Goal: Task Accomplishment & Management: Use online tool/utility

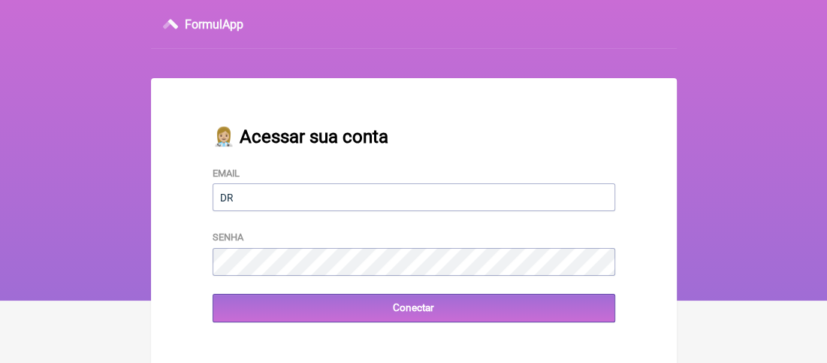
type input "[EMAIL_ADDRESS][DOMAIN_NAME]"
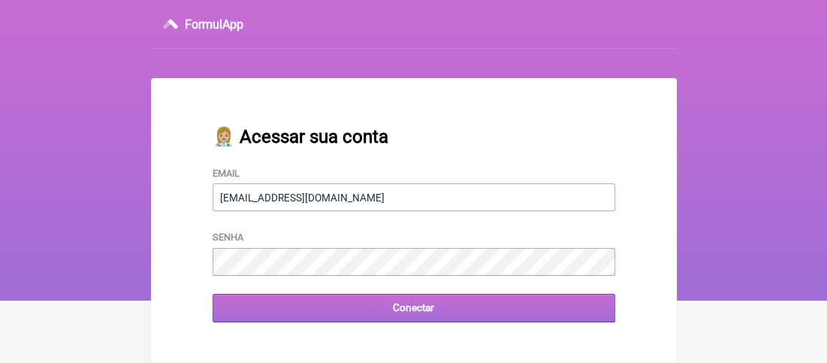
click at [256, 308] on input "Conectar" at bounding box center [414, 308] width 403 height 28
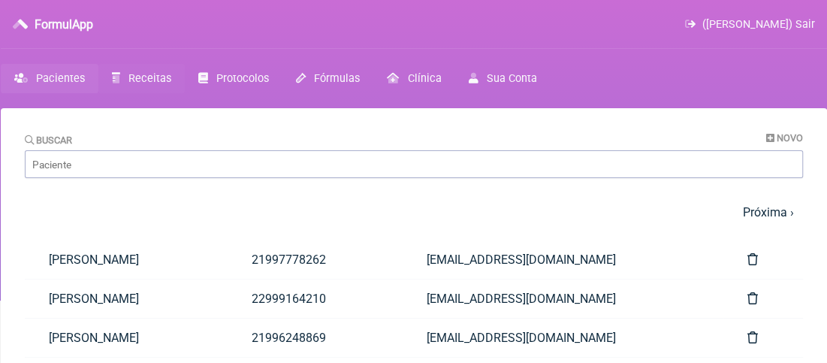
click at [141, 74] on span "Receitas" at bounding box center [149, 78] width 43 height 13
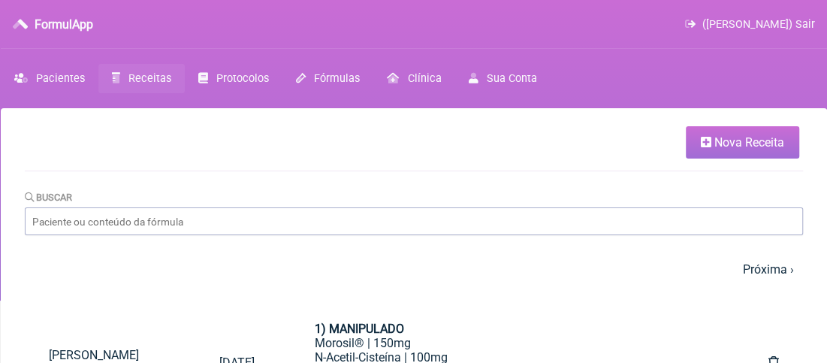
click at [734, 148] on span "Nova Receita" at bounding box center [749, 142] width 70 height 14
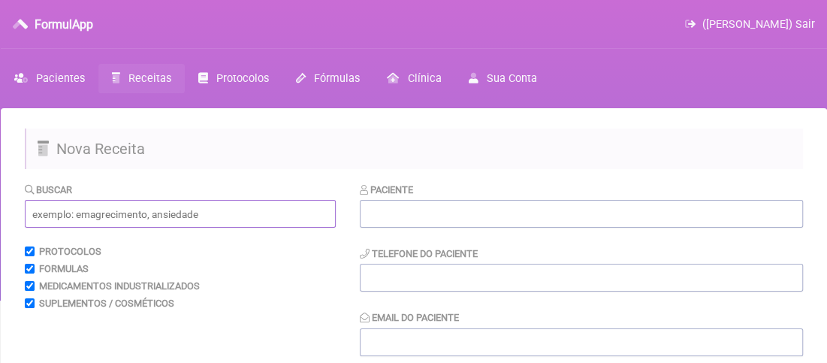
click at [62, 217] on input "text" at bounding box center [180, 214] width 311 height 28
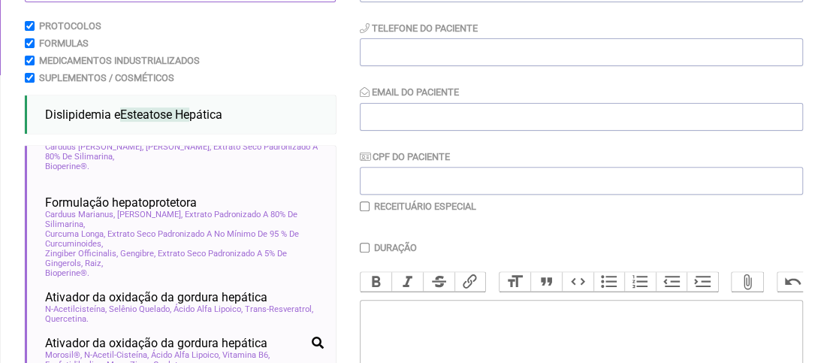
scroll to position [451, 0]
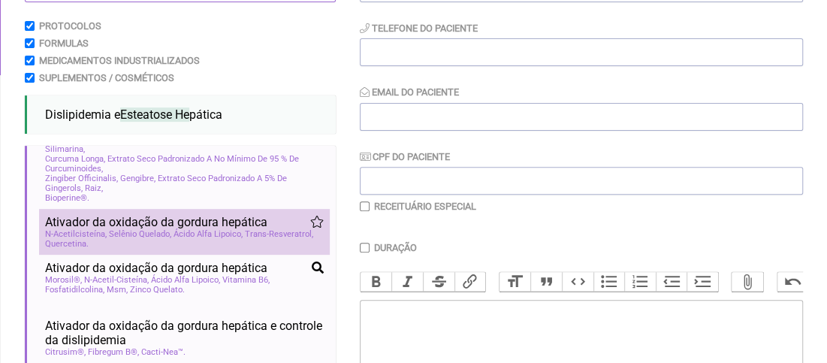
type input "esteatose he"
click at [177, 239] on span "Ácido Alfa Lipoico" at bounding box center [207, 234] width 69 height 10
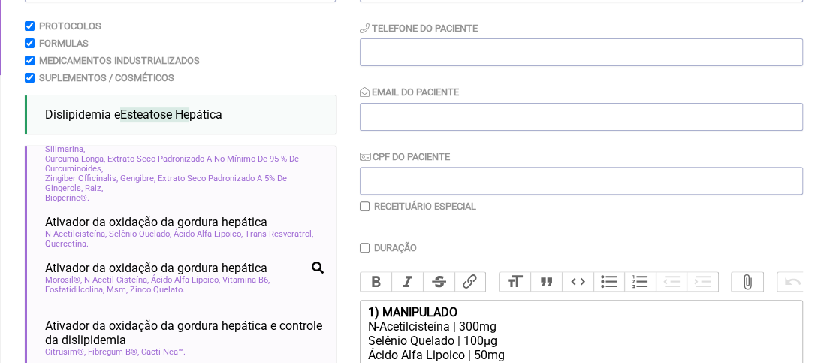
scroll to position [375, 0]
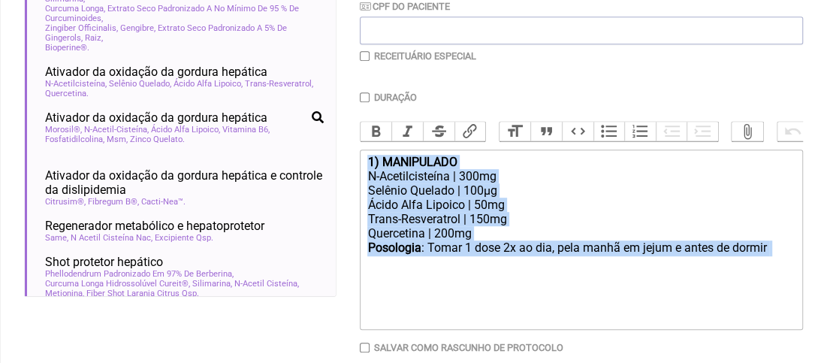
drag, startPoint x: 361, startPoint y: 173, endPoint x: 417, endPoint y: 285, distance: 124.9
click at [417, 285] on trix-editor "1) MANIPULADO N-Acetilcisteína | 300mg Selênio Quelado | 100µg Ácido Alfa Lipoi…" at bounding box center [581, 239] width 443 height 180
type trix-editor "<div><strong>1) MANIPULADO</strong></div><div>N-Acetilcisteína | 300mg</div><di…"
copy trix-editor "1) MANIPULADO N-Acetilcisteína | 300mg Selênio Quelado | 100µg Ácido Alfa Lipoi…"
